Goal: Information Seeking & Learning: Learn about a topic

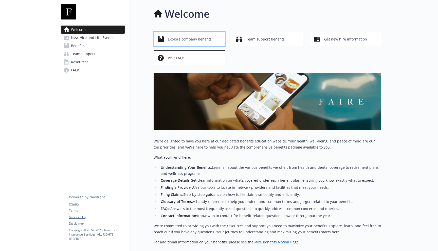
click at [185, 41] on span "Explore company benefits" at bounding box center [190, 39] width 44 height 10
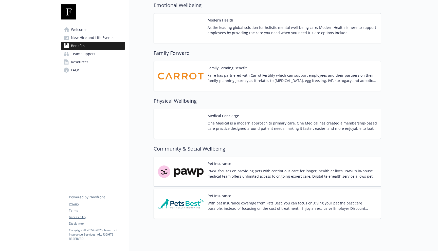
scroll to position [848, 0]
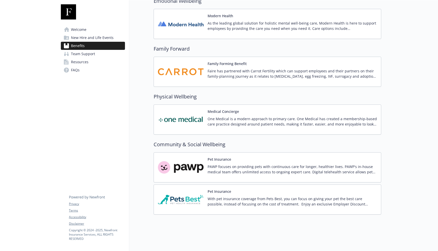
click at [227, 165] on p "PAWP focuses on providing pets with continuous care for longer, healthier lives…" at bounding box center [291, 169] width 169 height 11
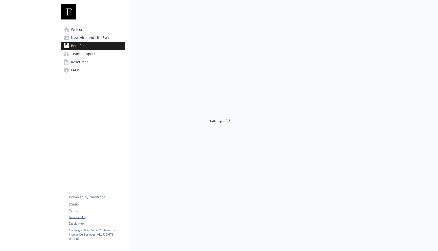
scroll to position [848, 0]
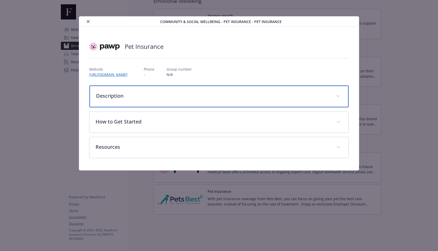
click at [203, 97] on p "Description" at bounding box center [212, 96] width 233 height 8
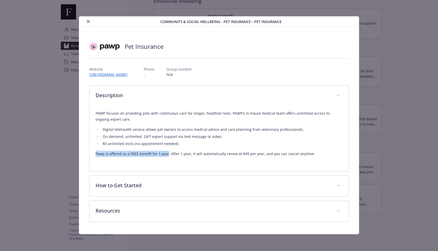
drag, startPoint x: 167, startPoint y: 156, endPoint x: 95, endPoint y: 155, distance: 72.4
click at [95, 155] on div "PAWP focuses on providing pets with continuous care for longer, healthier lives…" at bounding box center [218, 138] width 259 height 65
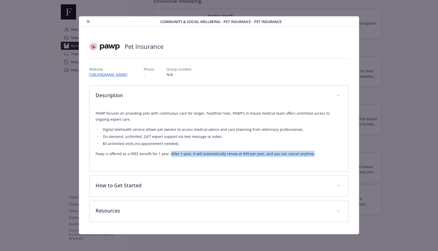
drag, startPoint x: 172, startPoint y: 153, endPoint x: 308, endPoint y: 156, distance: 136.0
click at [308, 156] on p "Pawp is offered as a FREE benefit for 1-year. After 1-year, it will automatical…" at bounding box center [218, 154] width 247 height 6
click at [131, 75] on link "[URL][DOMAIN_NAME]" at bounding box center [110, 75] width 43 height 6
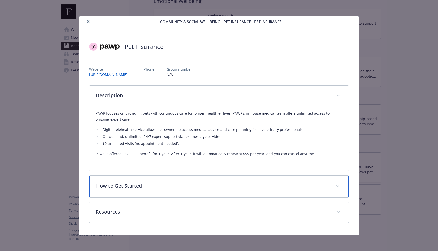
click at [220, 182] on div "How to Get Started" at bounding box center [218, 187] width 259 height 22
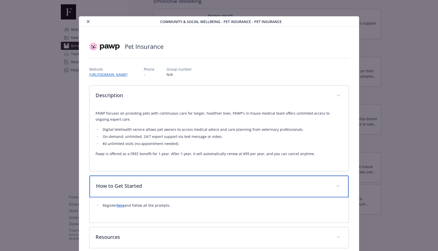
scroll to position [26, 0]
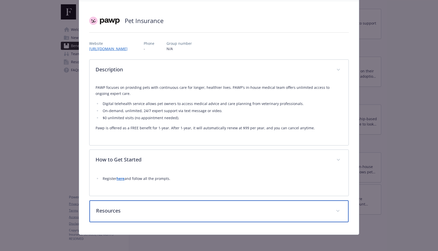
click at [122, 212] on p "Resources" at bounding box center [212, 211] width 233 height 8
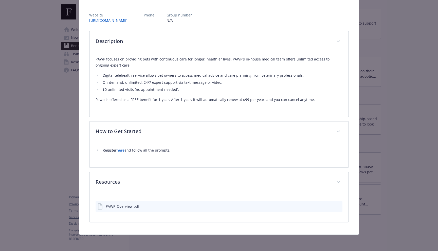
click at [121, 209] on div "PAWP_Overview.pdf" at bounding box center [123, 206] width 34 height 5
click at [329, 206] on icon "download file" at bounding box center [329, 206] width 4 height 4
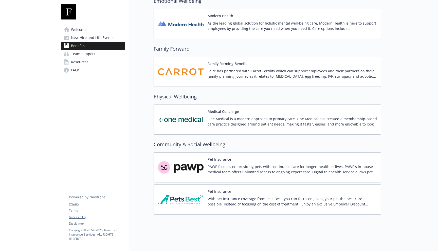
click at [265, 199] on p "With pet insurance coverage from Pets Best, you can focus on giving your pet th…" at bounding box center [291, 201] width 169 height 11
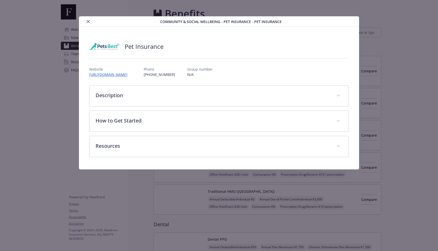
scroll to position [848, 0]
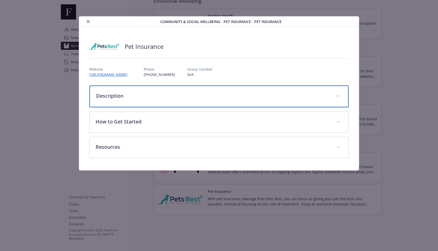
click at [250, 97] on p "Description" at bounding box center [212, 96] width 233 height 8
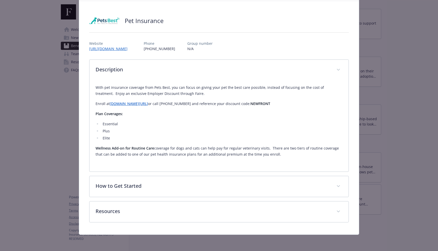
scroll to position [26, 0]
click at [146, 103] on link "[DOMAIN_NAME][URL]" at bounding box center [129, 103] width 38 height 5
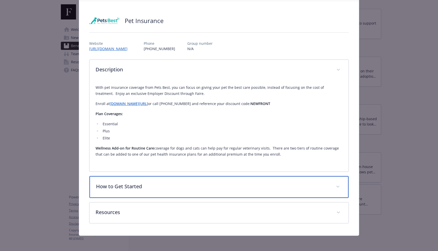
click at [167, 186] on p "How to Get Started" at bounding box center [212, 187] width 233 height 8
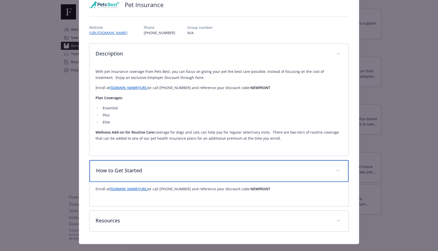
scroll to position [51, 0]
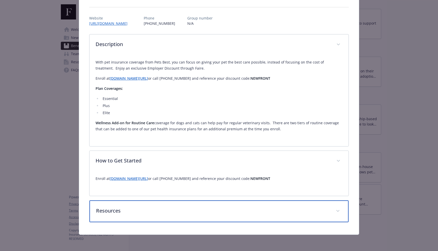
click at [189, 213] on p "Resources" at bounding box center [212, 211] width 233 height 8
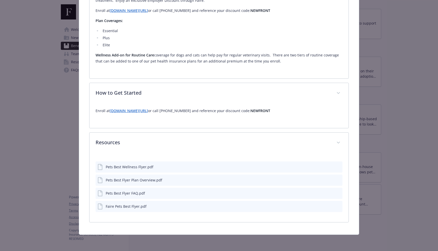
scroll to position [119, 0]
click at [329, 181] on icon "download file" at bounding box center [329, 181] width 4 height 1
click at [327, 168] on icon "download file" at bounding box center [329, 167] width 4 height 1
click at [328, 194] on icon "download file" at bounding box center [329, 193] width 4 height 4
click at [329, 208] on button "details for plan Community & Social Wellbeing - Pet Insurance - Pet Insurance" at bounding box center [329, 206] width 4 height 5
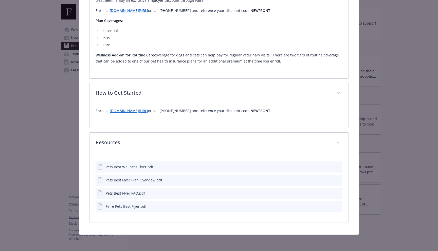
click at [330, 207] on icon "download file" at bounding box center [329, 206] width 4 height 4
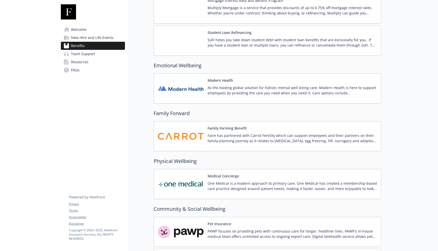
scroll to position [848, 0]
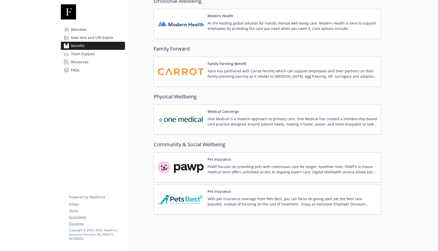
click at [224, 192] on button "Pet Insurance" at bounding box center [219, 191] width 24 height 5
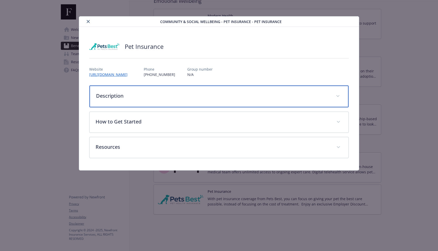
click at [173, 94] on p "Description" at bounding box center [212, 96] width 233 height 8
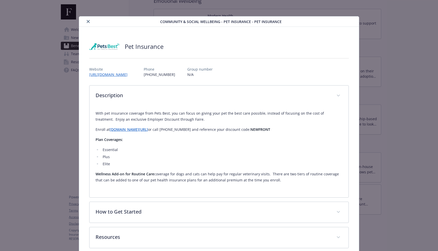
click at [256, 129] on strong "NEWFRONT" at bounding box center [260, 129] width 20 height 5
copy strong "NEWFRONT"
